Goal: Obtain resource: Obtain resource

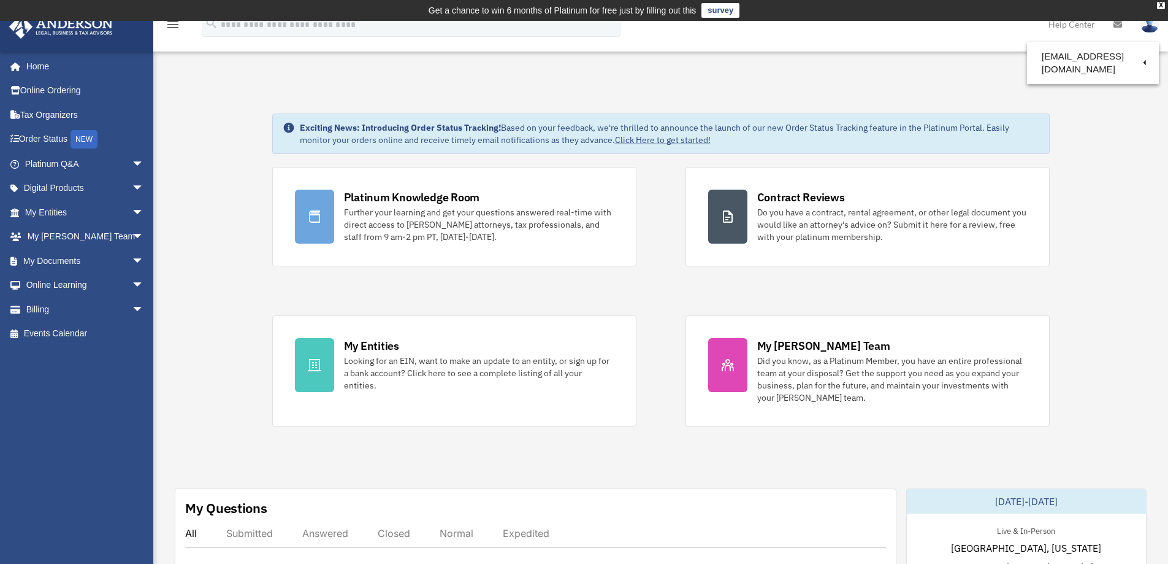
click at [663, 137] on link "Click Here to get started!" at bounding box center [663, 139] width 96 height 11
click at [132, 210] on span "arrow_drop_down" at bounding box center [144, 212] width 25 height 25
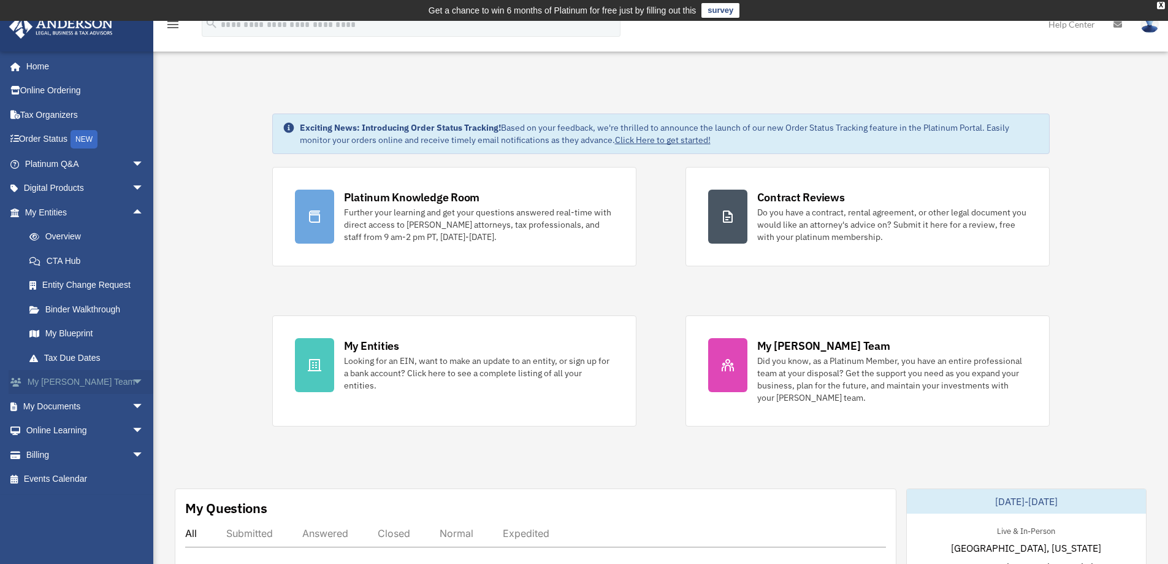
click at [132, 383] on span "arrow_drop_down" at bounding box center [144, 382] width 25 height 25
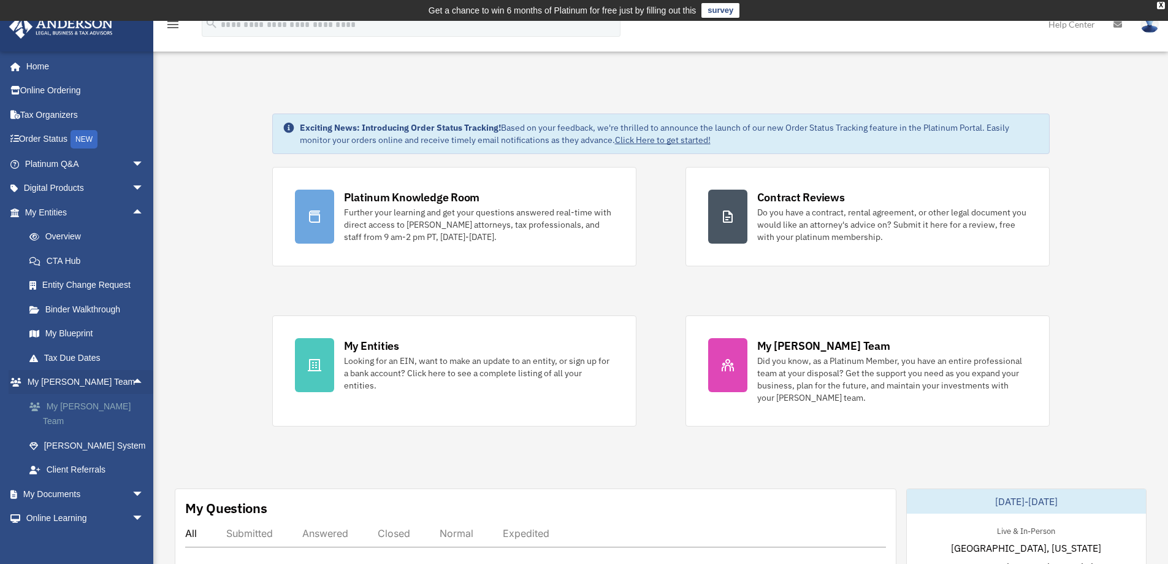
click at [110, 406] on link "My [PERSON_NAME] Team" at bounding box center [89, 413] width 145 height 39
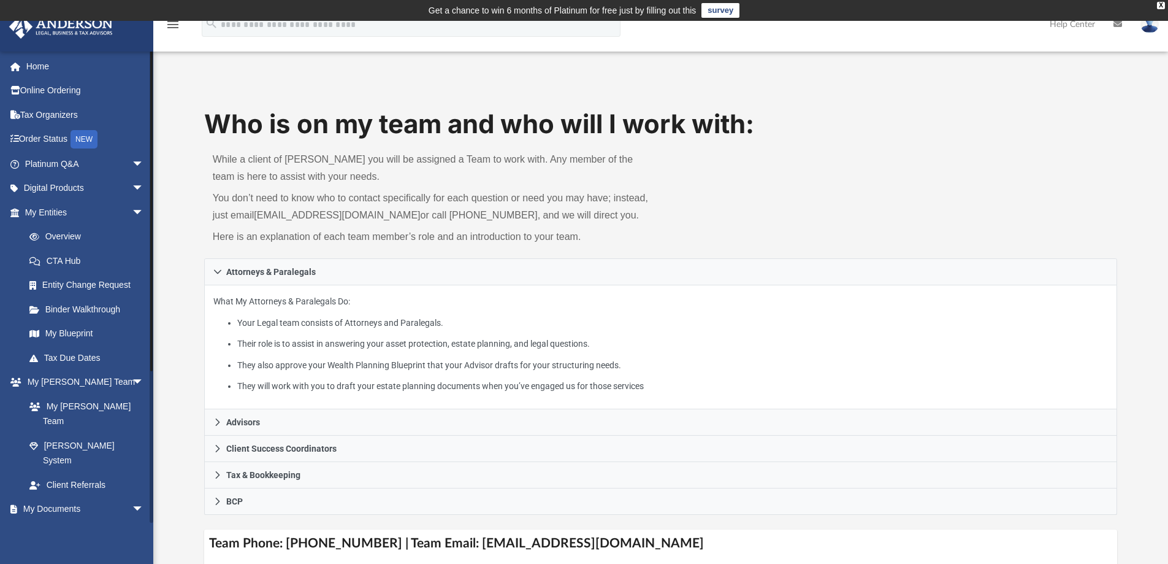
click at [48, 521] on link "Box" at bounding box center [89, 533] width 145 height 25
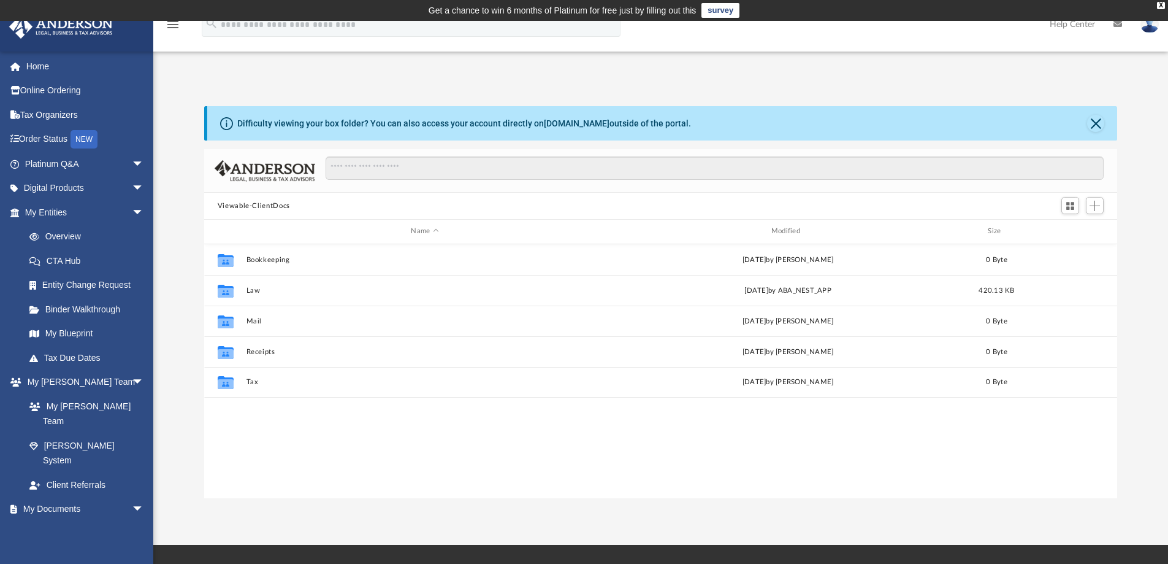
scroll to position [270, 904]
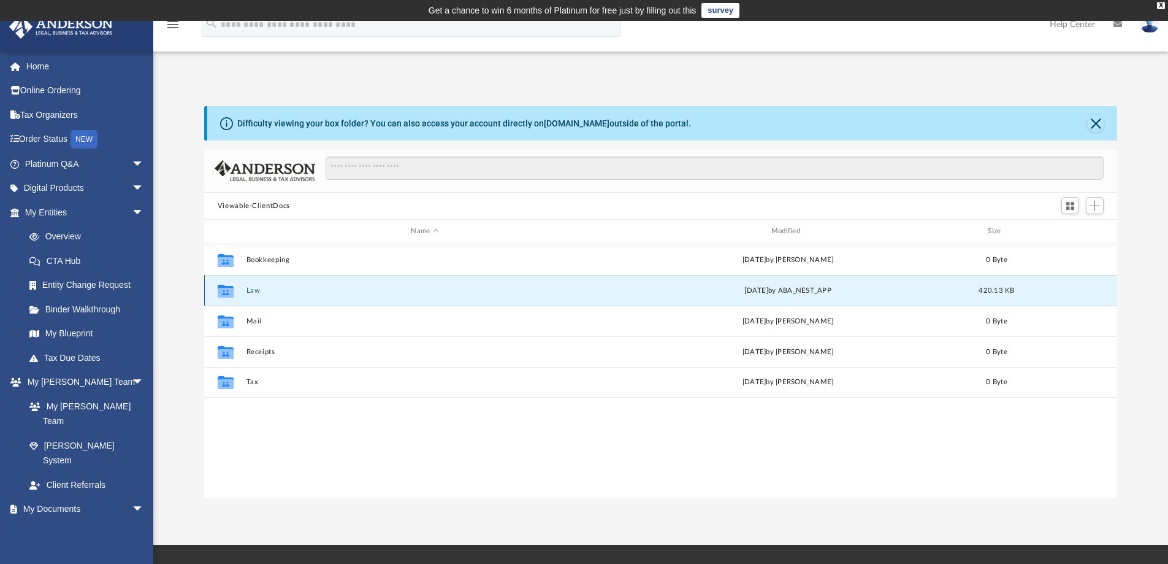
click at [486, 289] on button "Law" at bounding box center [425, 290] width 358 height 8
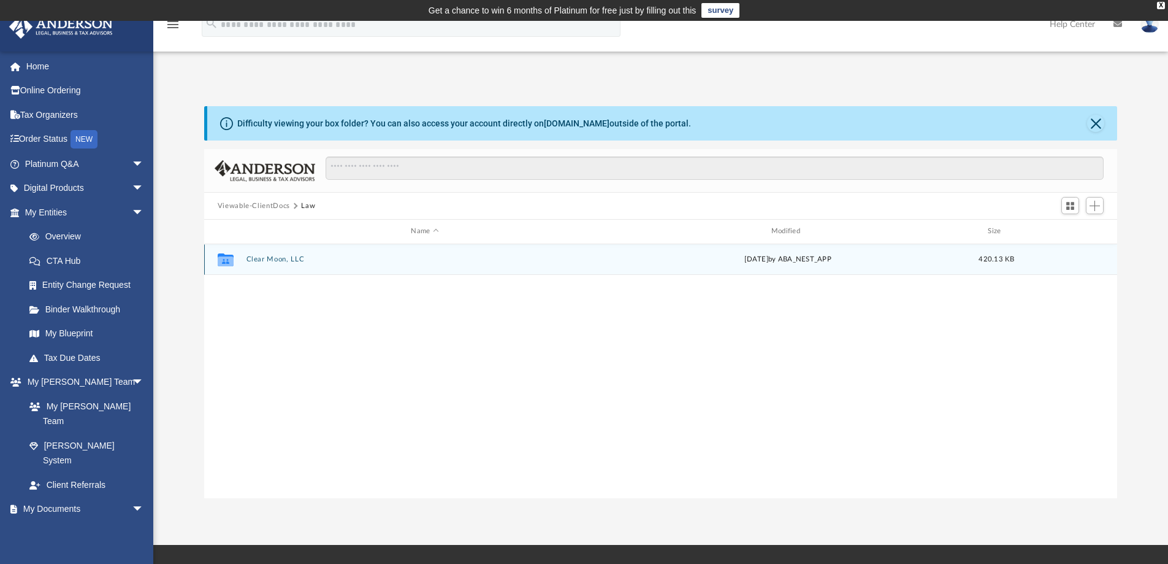
click at [300, 258] on button "Clear Moon, LLC" at bounding box center [425, 259] width 358 height 8
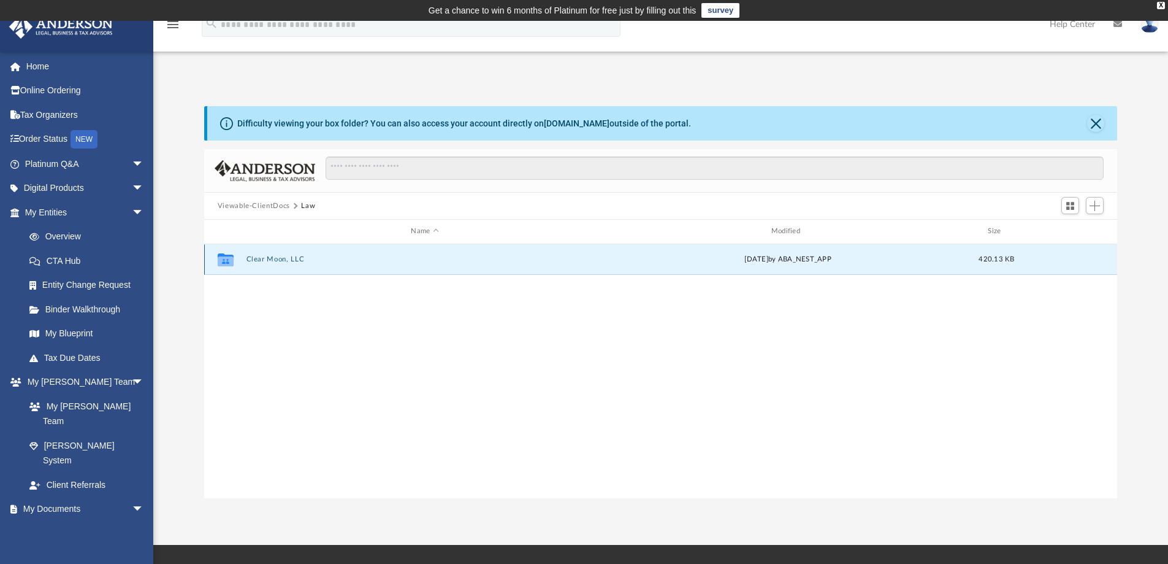
click at [300, 258] on button "Clear Moon, LLC" at bounding box center [425, 259] width 358 height 8
click at [300, 258] on button "Initial Docs" at bounding box center [425, 259] width 358 height 8
click at [300, 258] on button "Clear Moon, LLC - Filed Articles.pdf" at bounding box center [425, 259] width 358 height 8
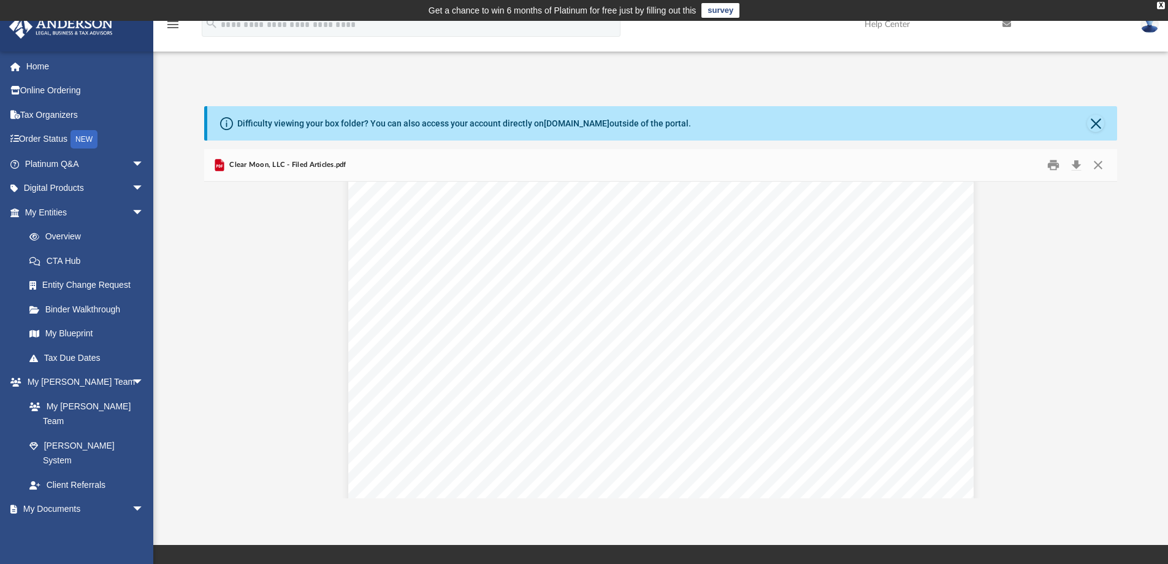
scroll to position [1840, 0]
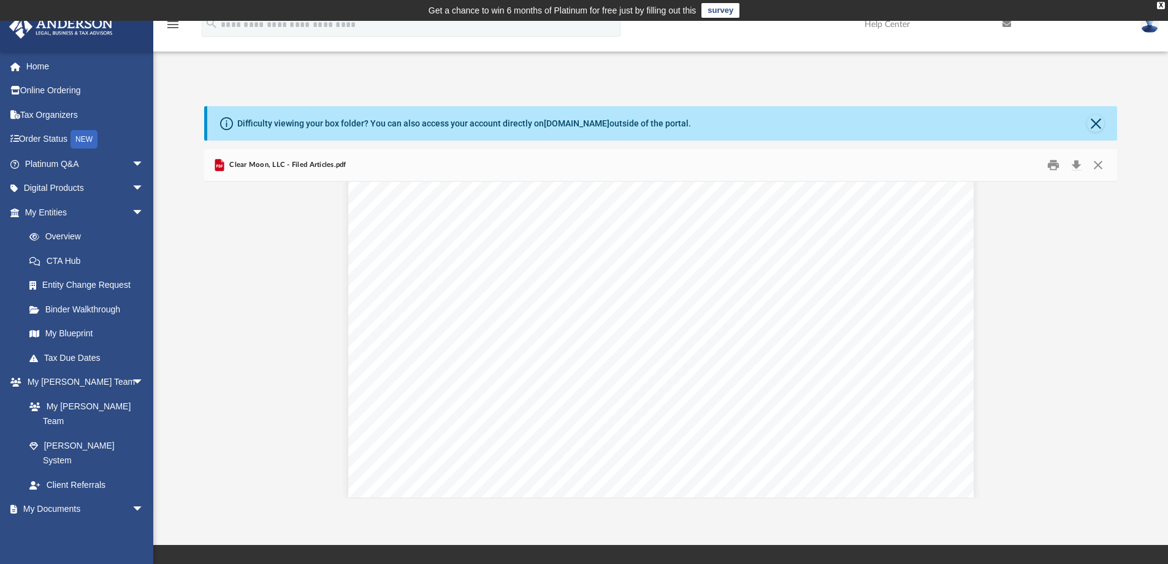
scroll to position [2995, 0]
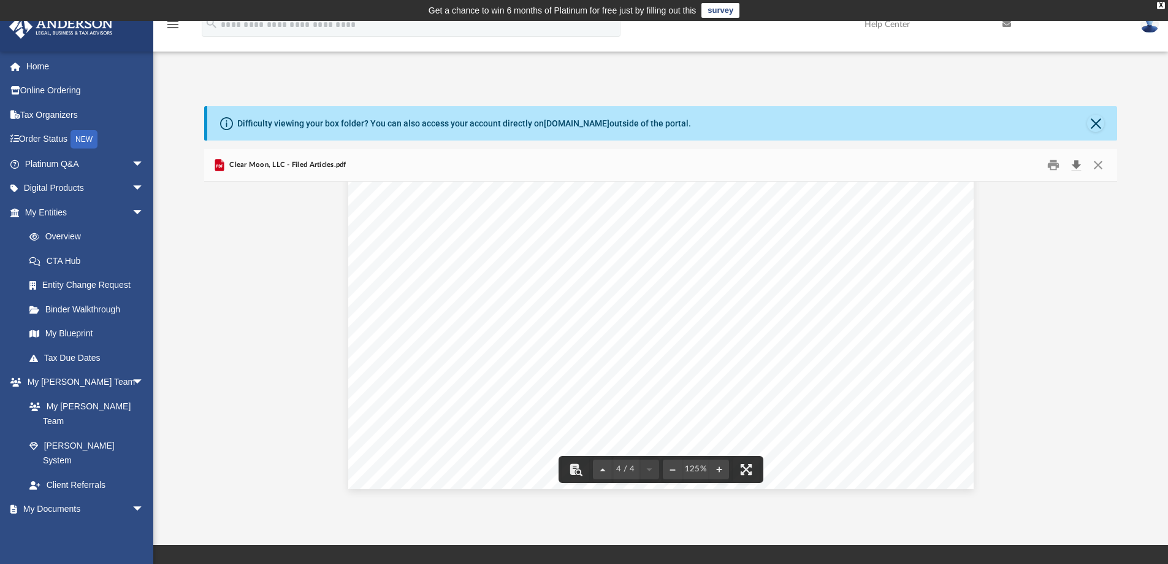
click at [1079, 166] on button "Download" at bounding box center [1076, 165] width 22 height 19
click at [83, 331] on link "My Blueprint" at bounding box center [89, 333] width 145 height 25
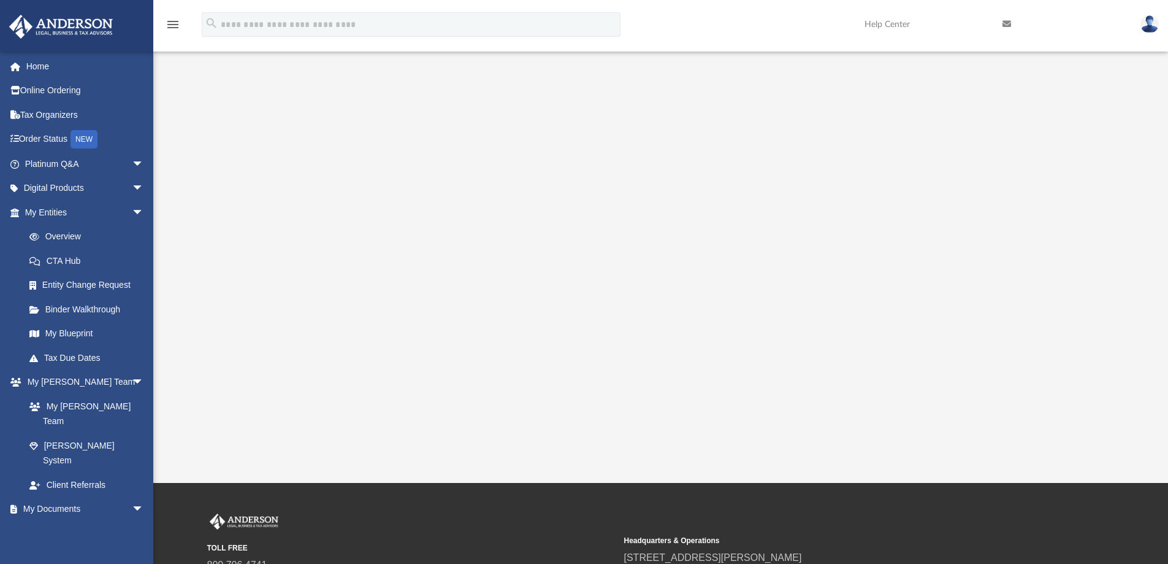
scroll to position [184, 0]
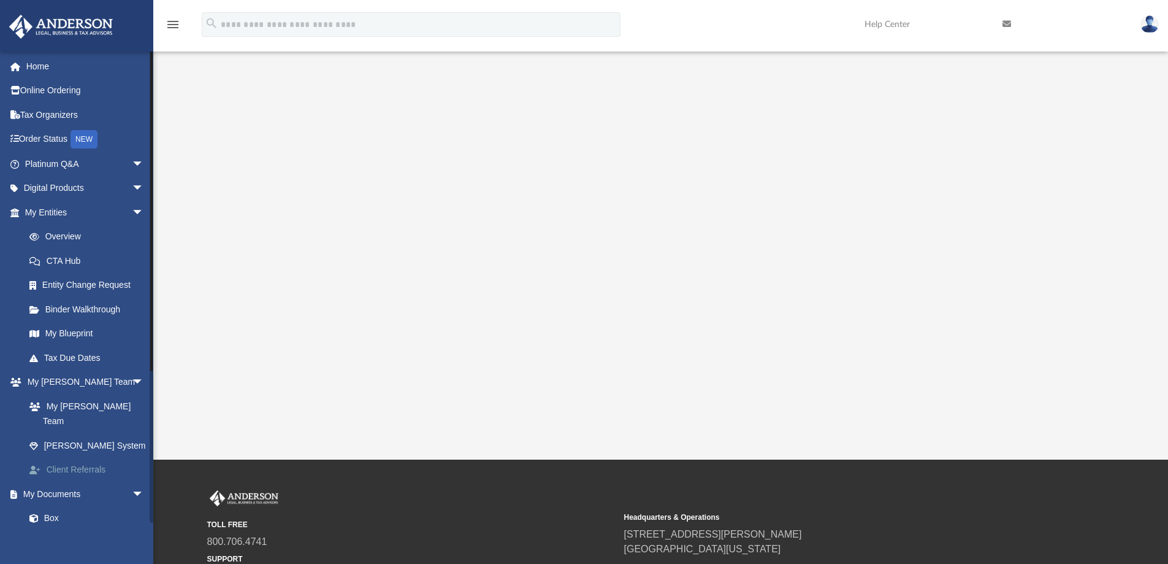
click at [88, 457] on link "Client Referrals" at bounding box center [89, 469] width 145 height 25
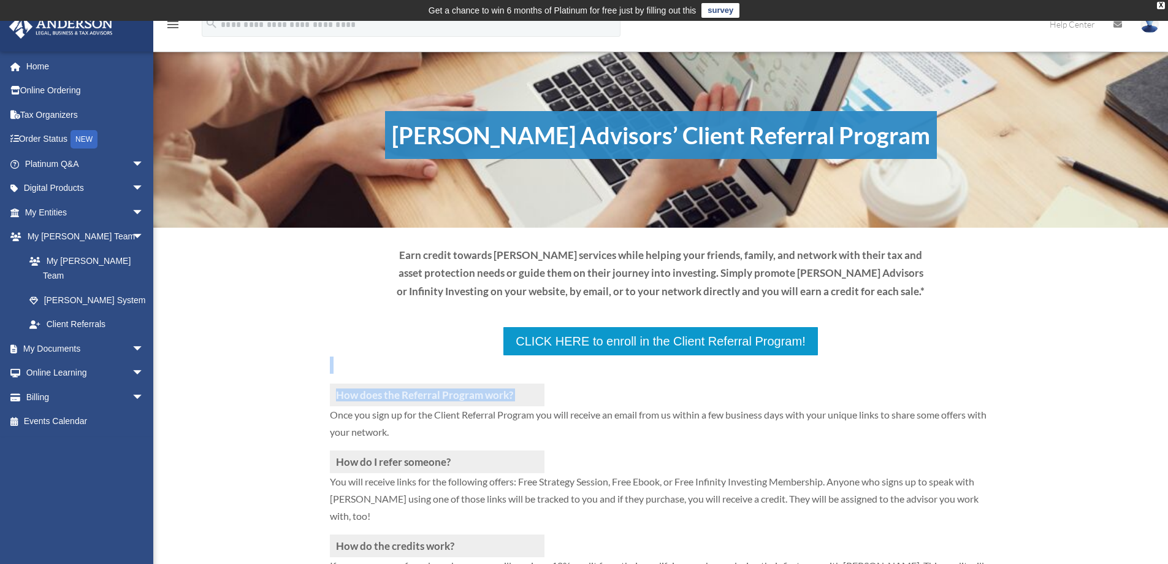
drag, startPoint x: 250, startPoint y: 417, endPoint x: 248, endPoint y: 341, distance: 76.1
click at [248, 341] on div "How does the Referral Program work? Once you sign up for the Client Referral Pr…" at bounding box center [660, 493] width 1015 height 440
click at [239, 450] on div "How does the Referral Program work? Once you sign up for the Client Referral Pr…" at bounding box center [660, 493] width 1015 height 440
click at [1020, 327] on div "How does the Referral Program work? Once you sign up for the Client Referral Pr…" at bounding box center [660, 493] width 1015 height 440
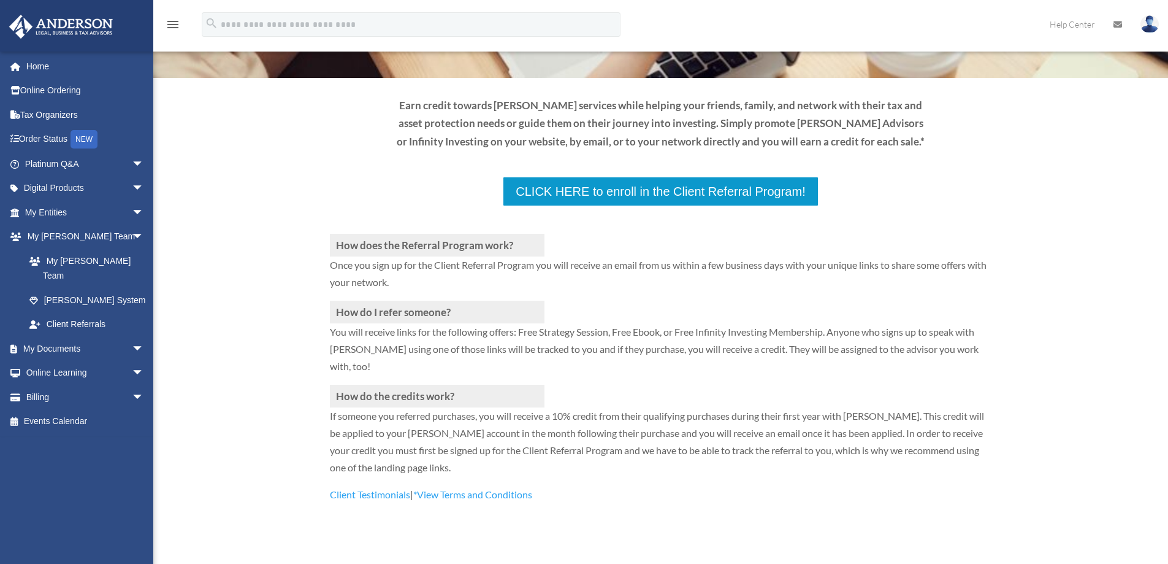
scroll to position [184, 0]
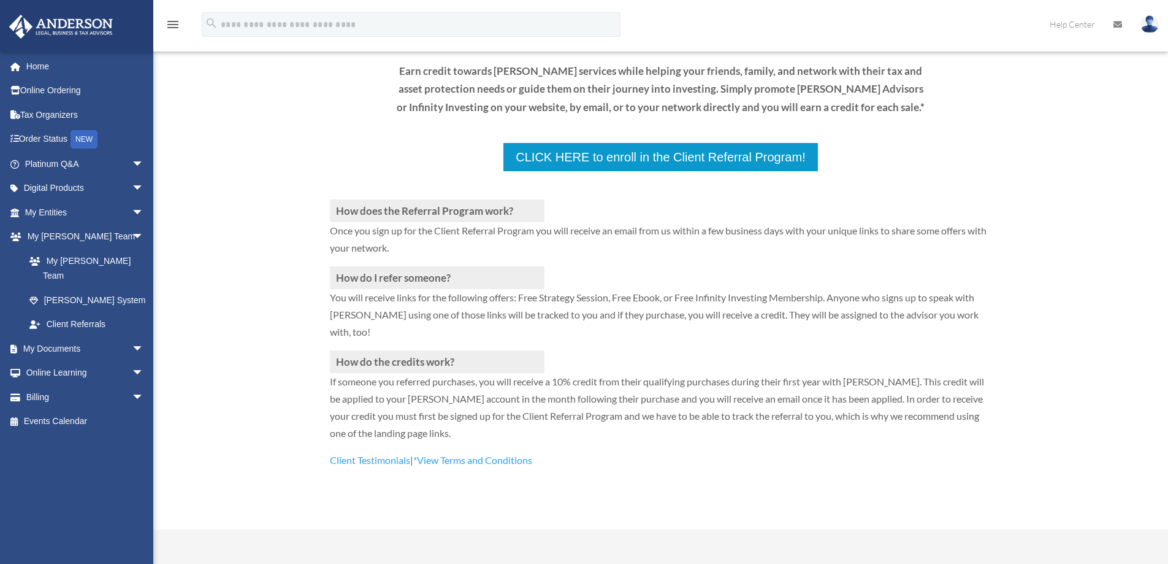
click at [263, 393] on div "How does the Referral Program work? Once you sign up for the Client Referral Pr…" at bounding box center [660, 309] width 1015 height 440
click at [48, 409] on link "Events Calendar" at bounding box center [86, 421] width 154 height 25
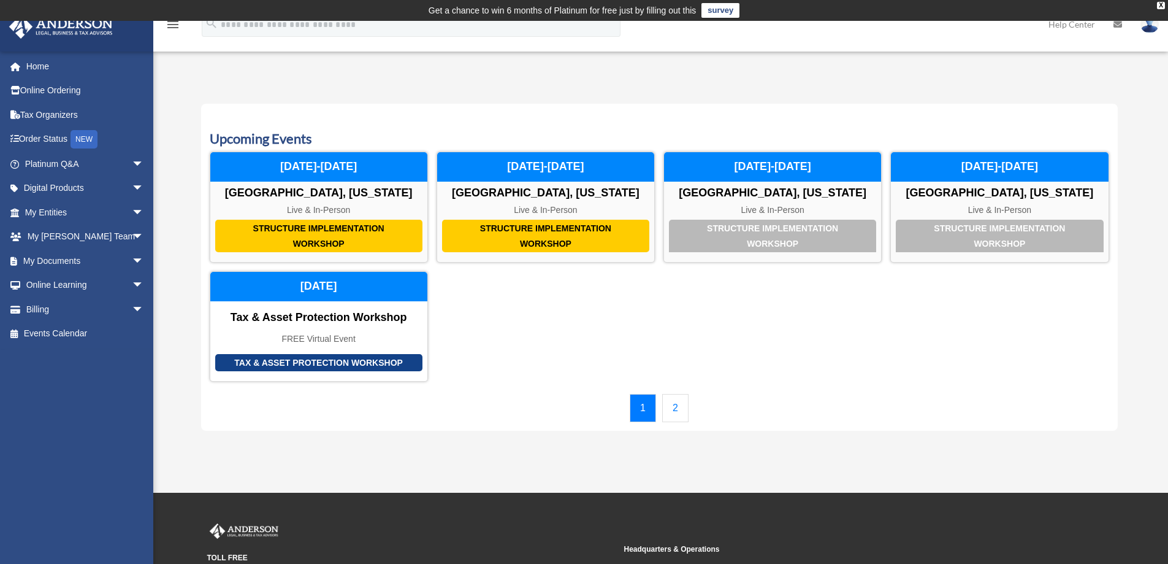
click at [1128, 318] on div "Calendar date_range Published on Last updated [DATE] [DATE] by [PERSON_NAME] Ad…" at bounding box center [661, 264] width 944 height 363
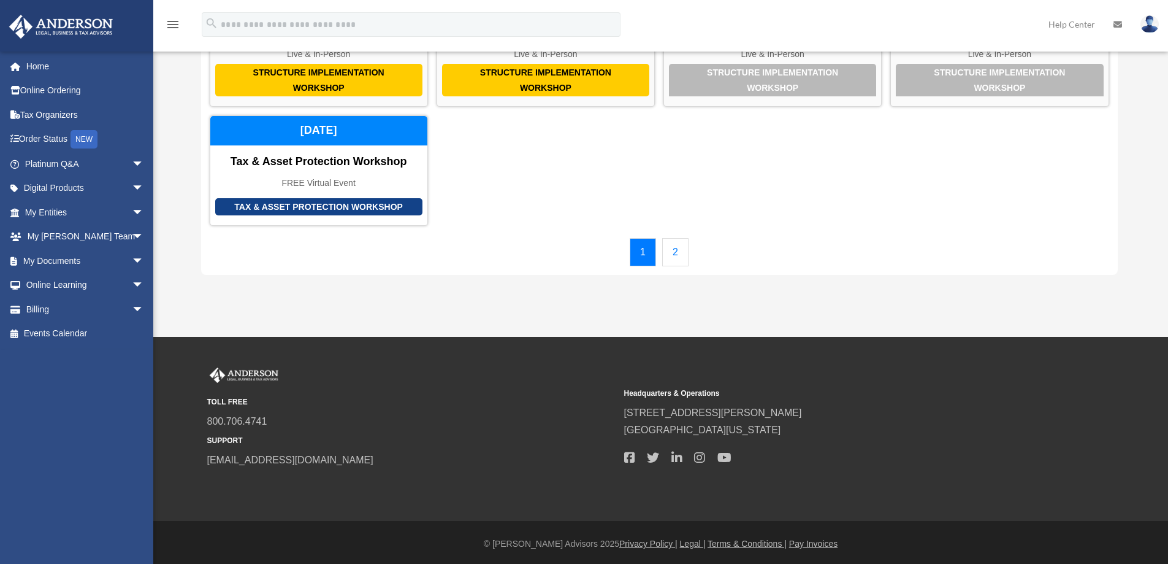
scroll to position [159, 0]
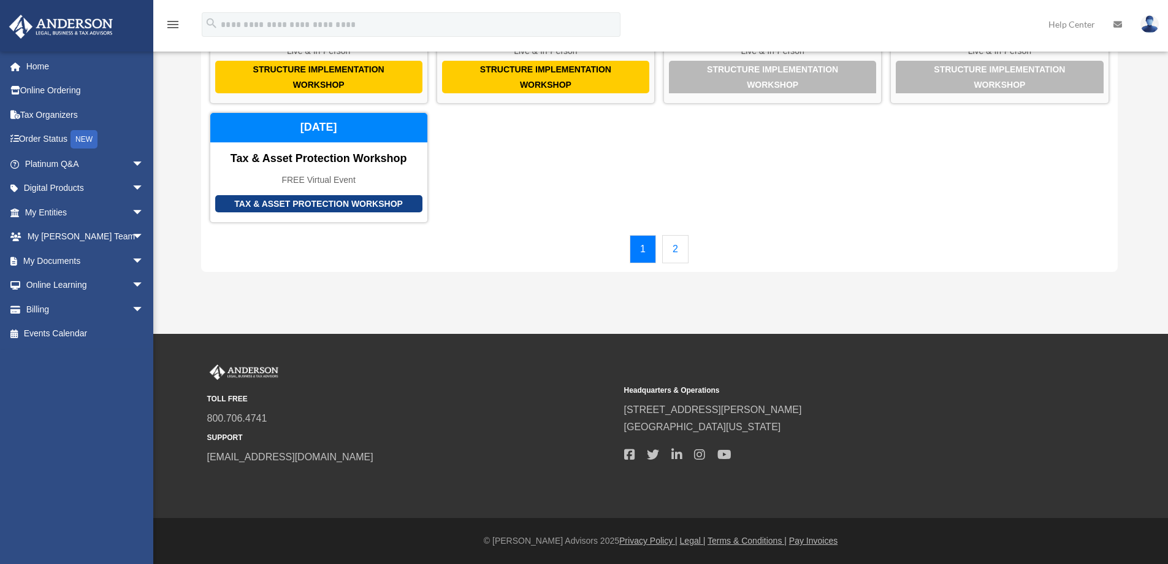
click at [669, 251] on link "2" at bounding box center [675, 249] width 26 height 28
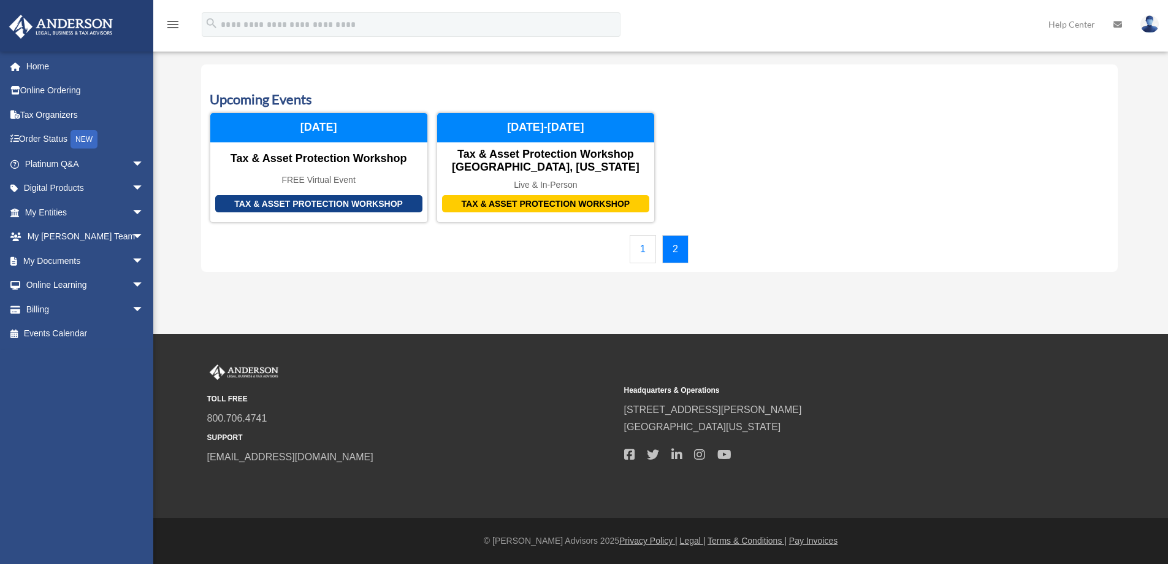
click at [734, 343] on div "TOLL FREE 800.706.4741 SUPPORT [EMAIL_ADDRESS][DOMAIN_NAME] Headquarters & Oper…" at bounding box center [584, 426] width 1168 height 185
click at [779, 351] on div "TOLL FREE 800.706.4741 SUPPORT [EMAIL_ADDRESS][DOMAIN_NAME] Headquarters & Oper…" at bounding box center [584, 426] width 1168 height 185
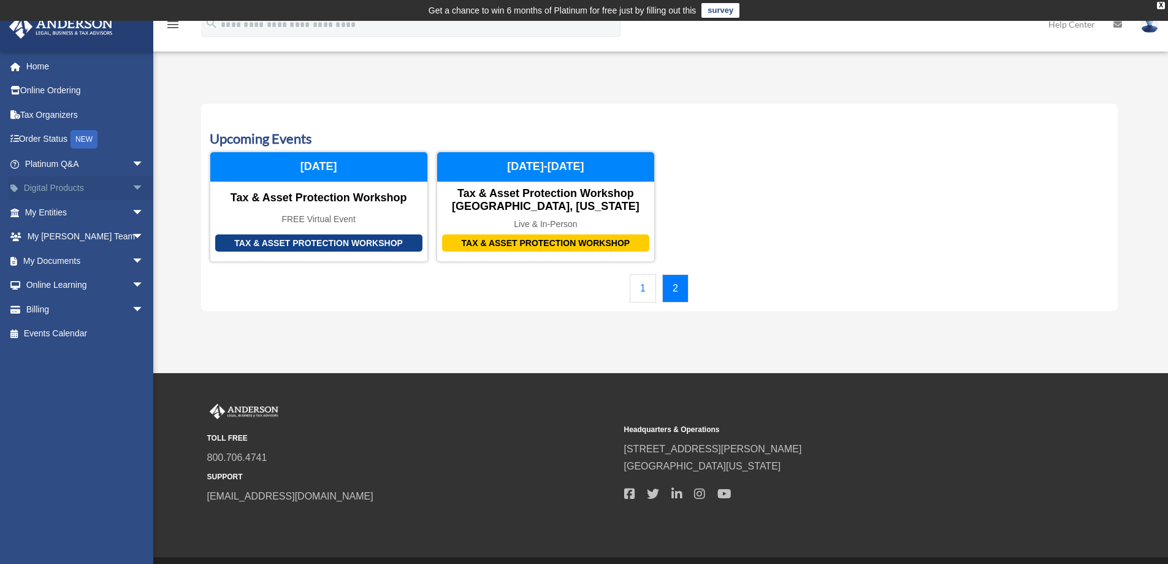
click at [132, 188] on span "arrow_drop_down" at bounding box center [144, 188] width 25 height 25
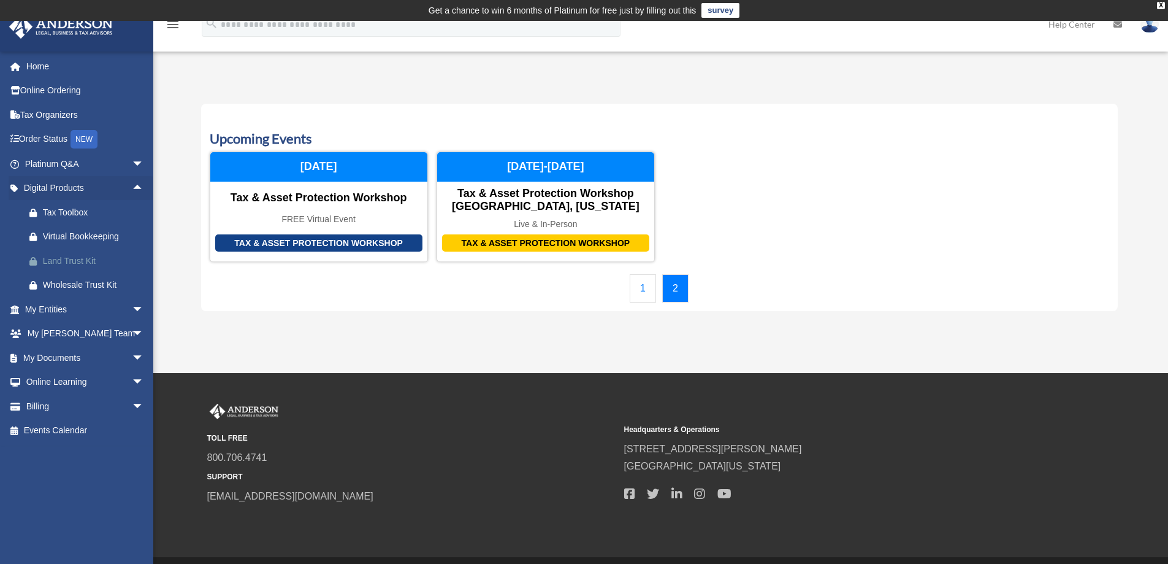
click at [78, 258] on div "Land Trust Kit" at bounding box center [95, 260] width 104 height 15
